Goal: Task Accomplishment & Management: Manage account settings

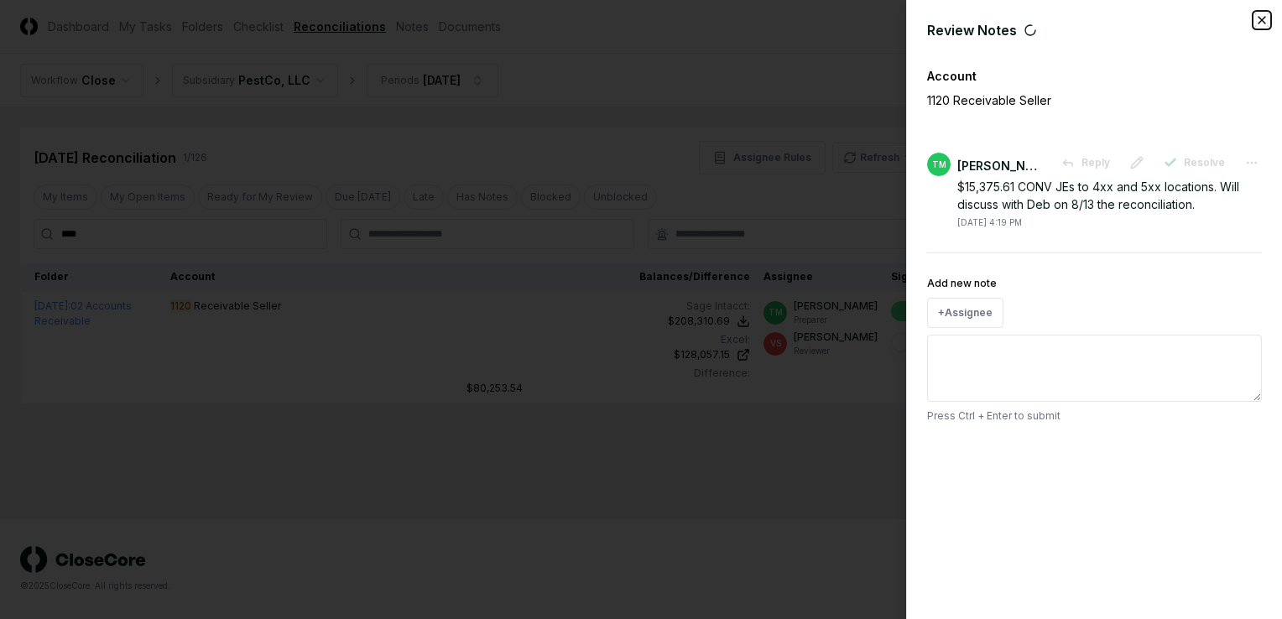
click at [1264, 25] on icon "button" at bounding box center [1261, 19] width 13 height 13
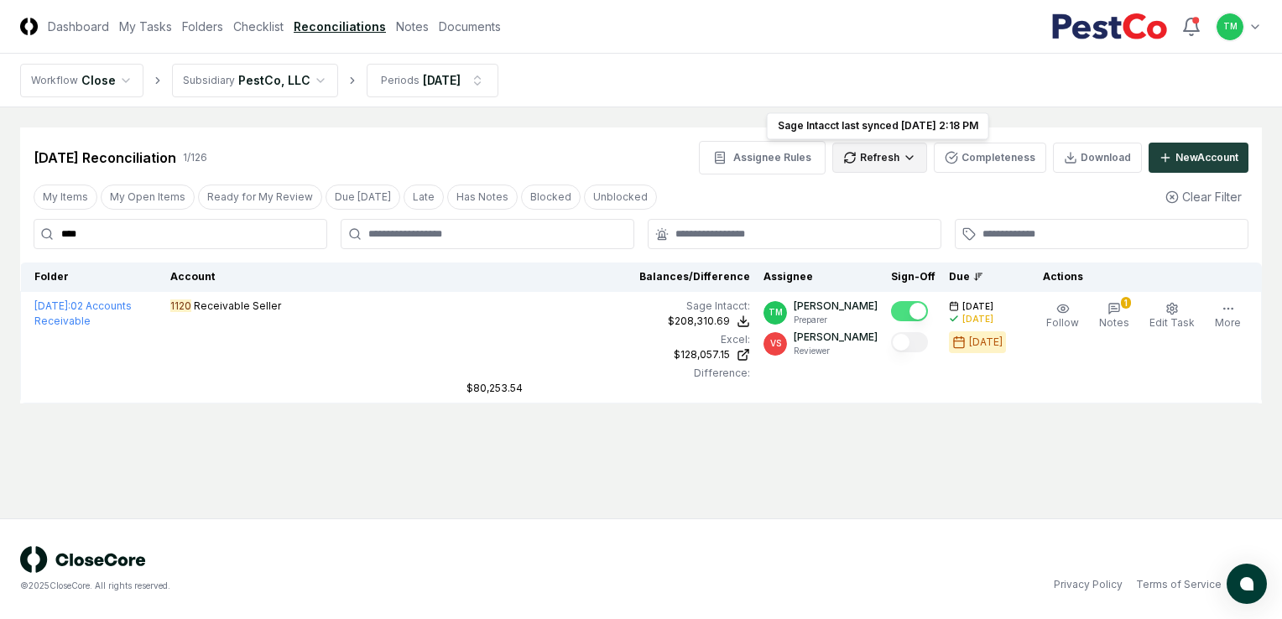
click at [907, 158] on html "CloseCore Dashboard My Tasks Folders Checklist Reconciliations Notes Documents …" at bounding box center [641, 309] width 1282 height 619
click at [862, 246] on div "All" at bounding box center [884, 243] width 99 height 25
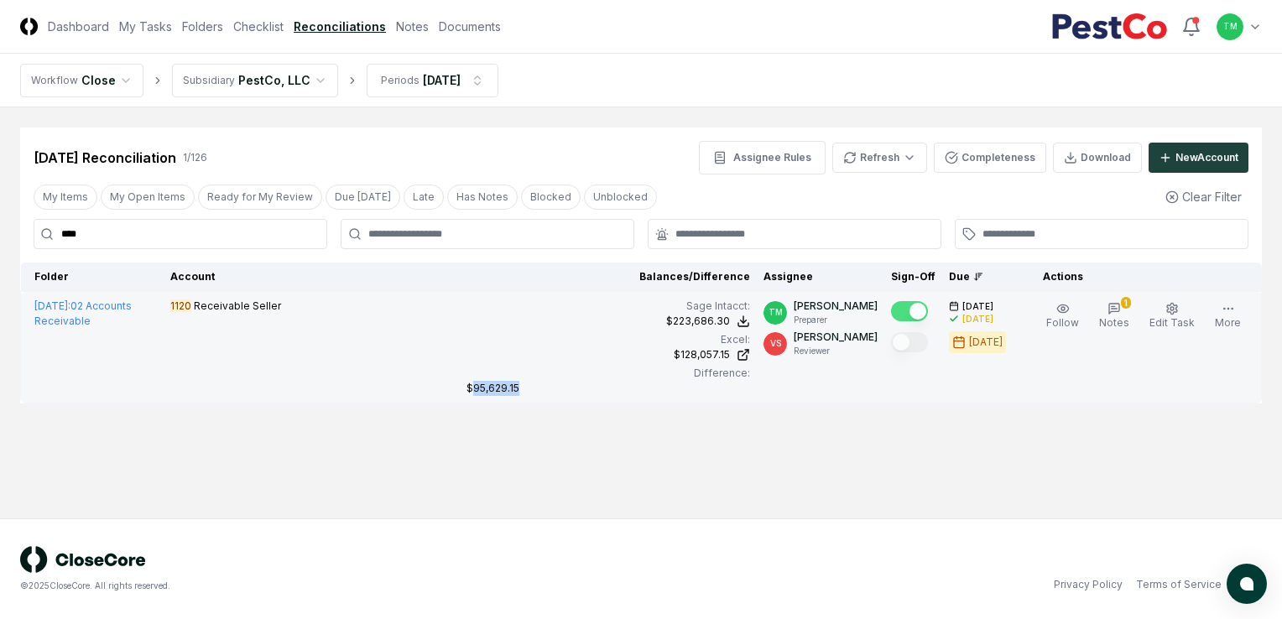
drag, startPoint x: 522, startPoint y: 387, endPoint x: 470, endPoint y: 394, distance: 52.5
click at [470, 394] on div "$95,629.15" at bounding box center [609, 388] width 284 height 15
copy div "95,629.15"
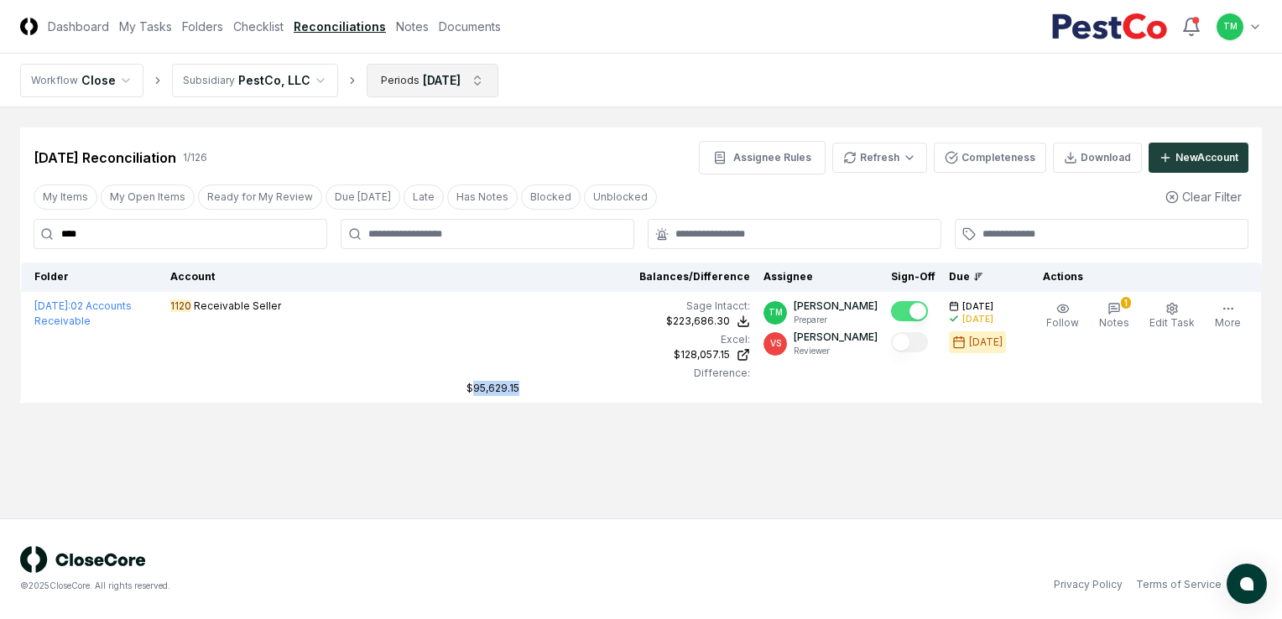
click at [473, 81] on html "CloseCore Dashboard My Tasks Folders Checklist Reconciliations Notes Documents …" at bounding box center [641, 309] width 1282 height 619
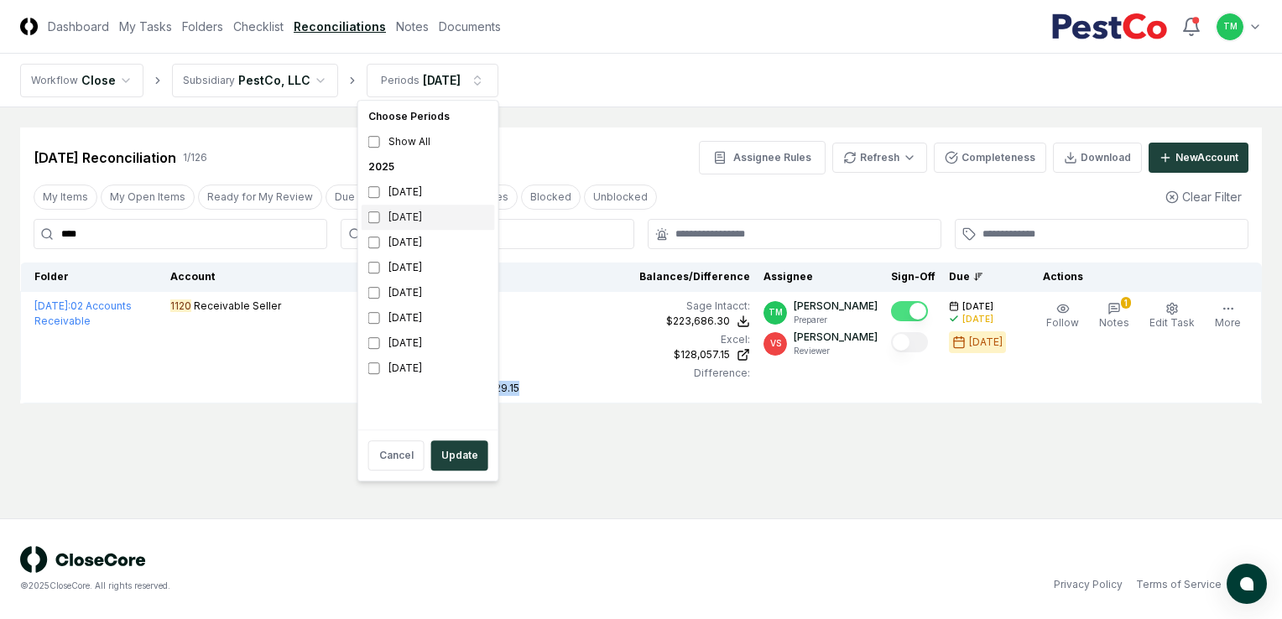
click at [382, 218] on div "[DATE]" at bounding box center [428, 217] width 133 height 25
click at [466, 458] on button "Update" at bounding box center [459, 456] width 57 height 30
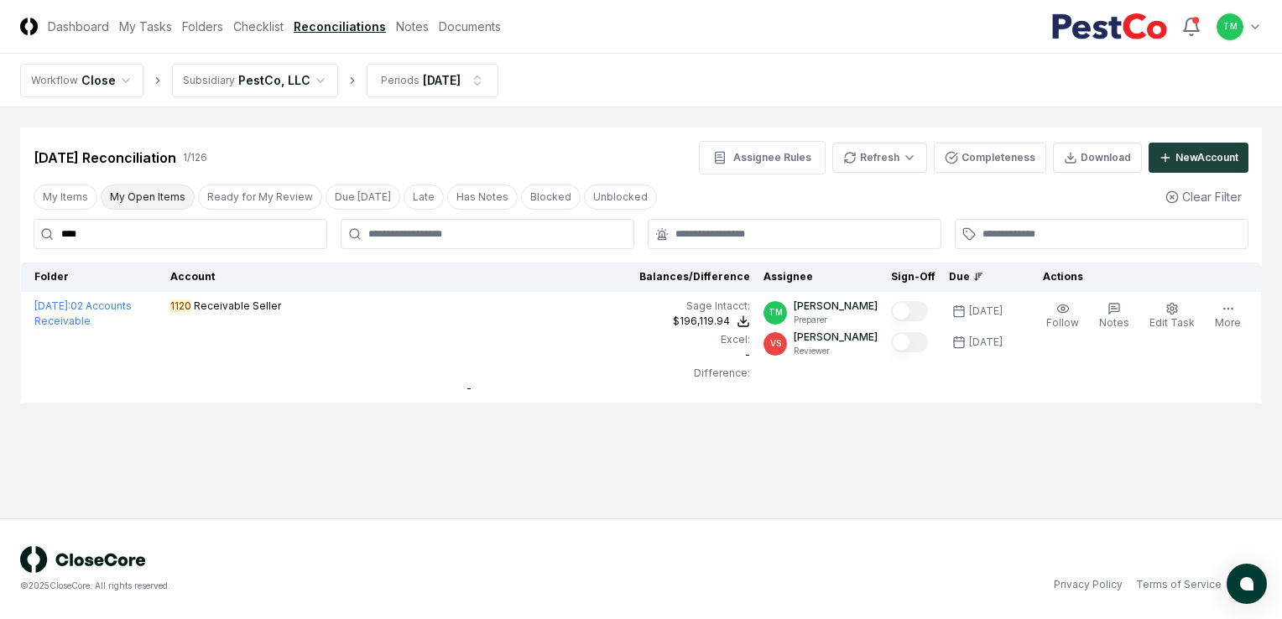
click at [155, 200] on button "My Open Items" at bounding box center [148, 197] width 94 height 25
click at [133, 196] on button "My Open Items" at bounding box center [148, 197] width 94 height 25
drag, startPoint x: 107, startPoint y: 227, endPoint x: 79, endPoint y: 232, distance: 28.1
click at [102, 228] on input "****" at bounding box center [181, 234] width 294 height 30
click at [0, 191] on html "CloseCore Dashboard My Tasks Folders Checklist Reconciliations Notes Documents …" at bounding box center [641, 309] width 1282 height 619
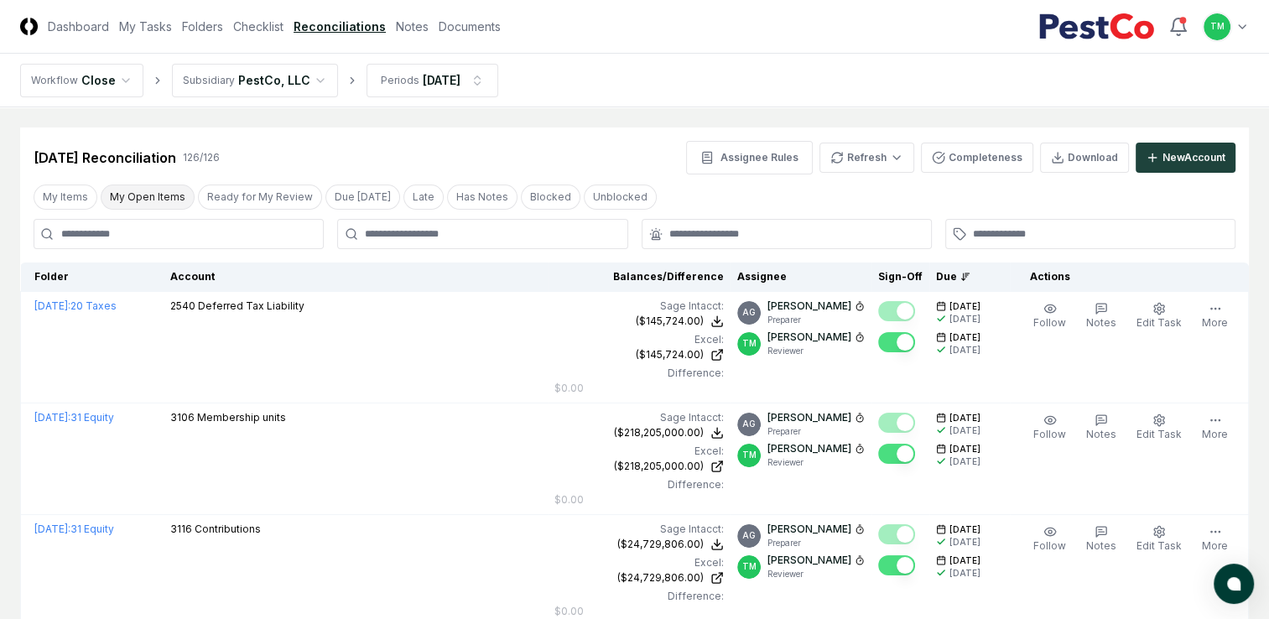
click at [138, 190] on button "My Open Items" at bounding box center [148, 197] width 94 height 25
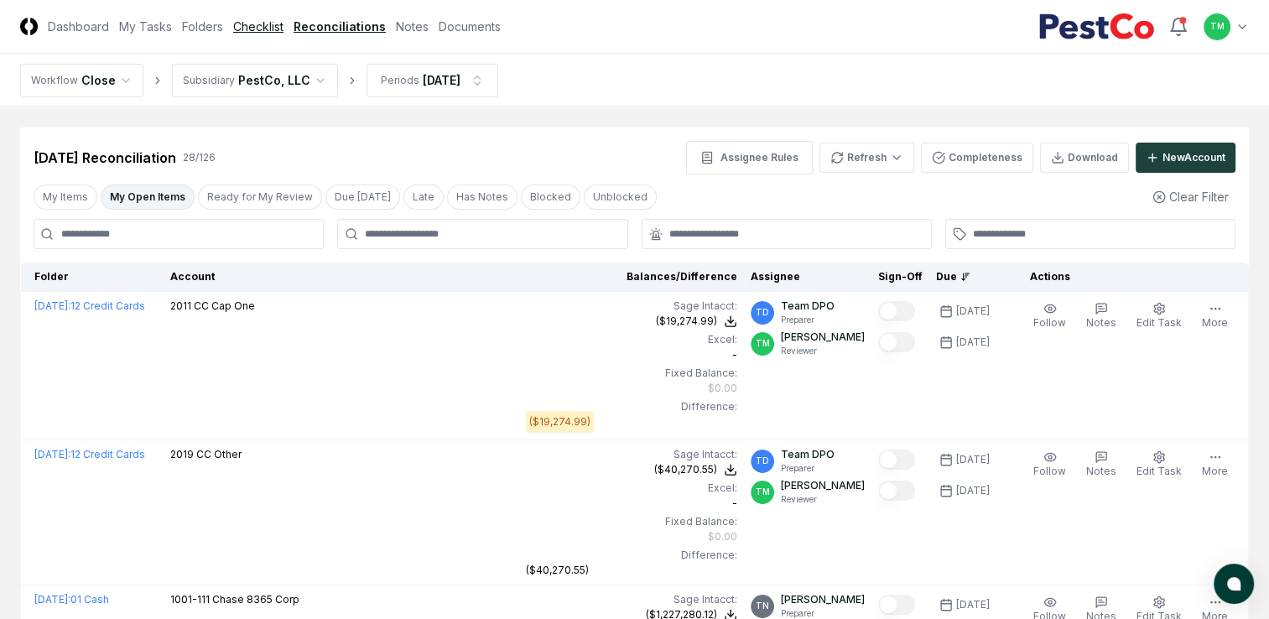
click at [255, 29] on link "Checklist" at bounding box center [258, 27] width 50 height 18
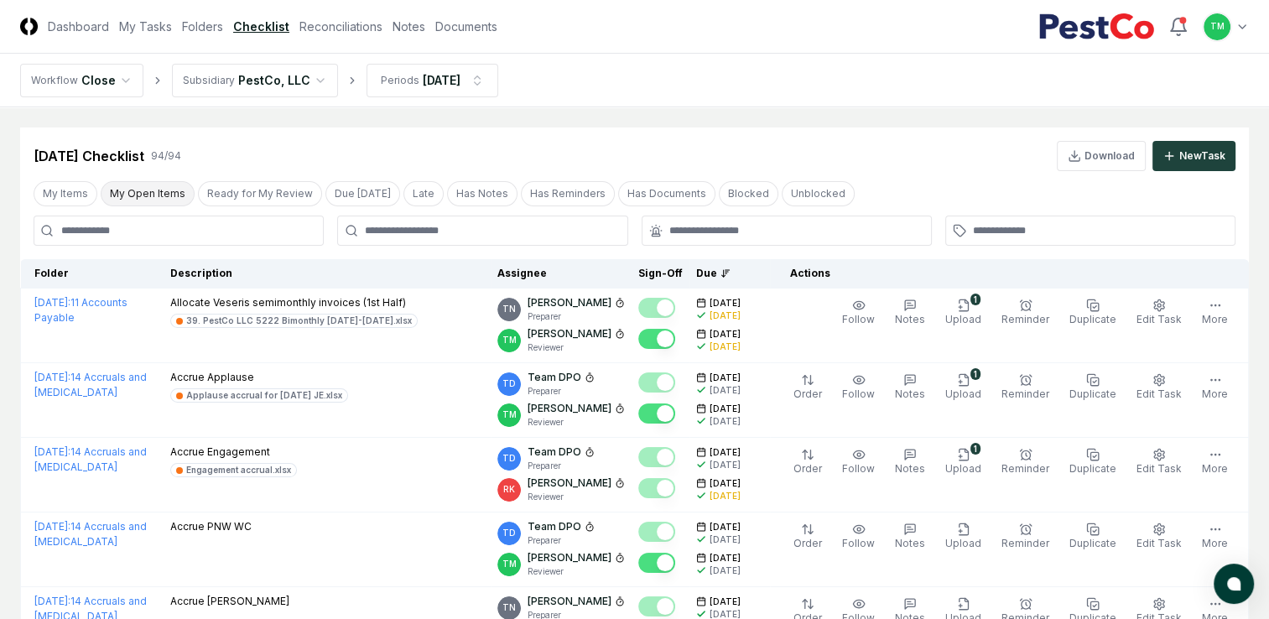
click at [151, 193] on button "My Open Items" at bounding box center [148, 193] width 94 height 25
